Goal: Answer question/provide support

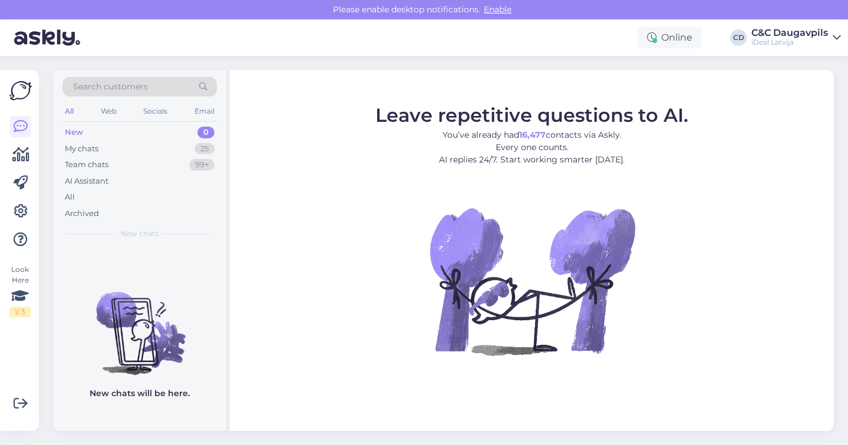
click at [140, 126] on div "New 0" at bounding box center [139, 132] width 154 height 16
click at [138, 151] on div "My chats 25" at bounding box center [139, 149] width 154 height 16
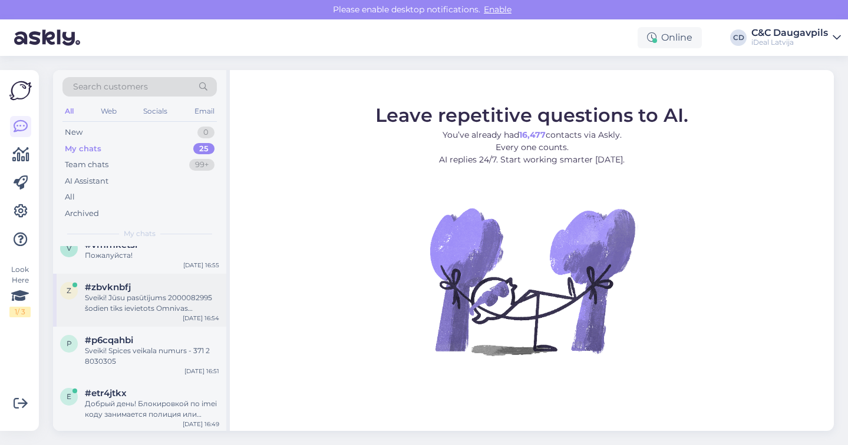
scroll to position [23, 0]
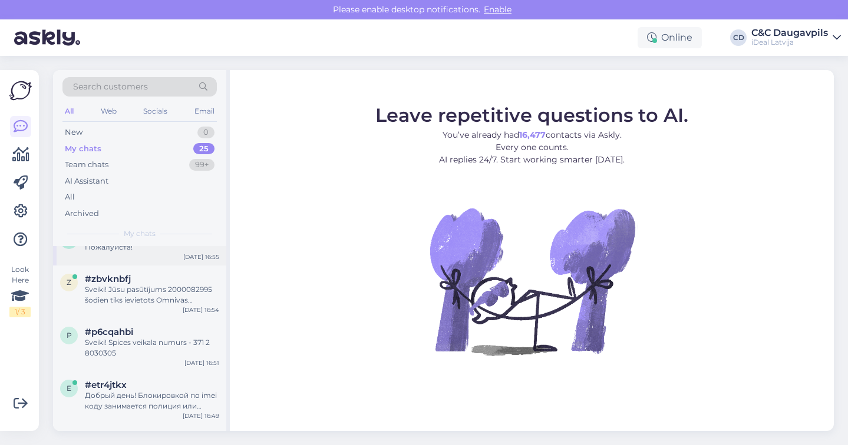
click at [142, 253] on div "v #vmmketsi Пожалуйста! [DATE] 16:55" at bounding box center [139, 244] width 173 height 42
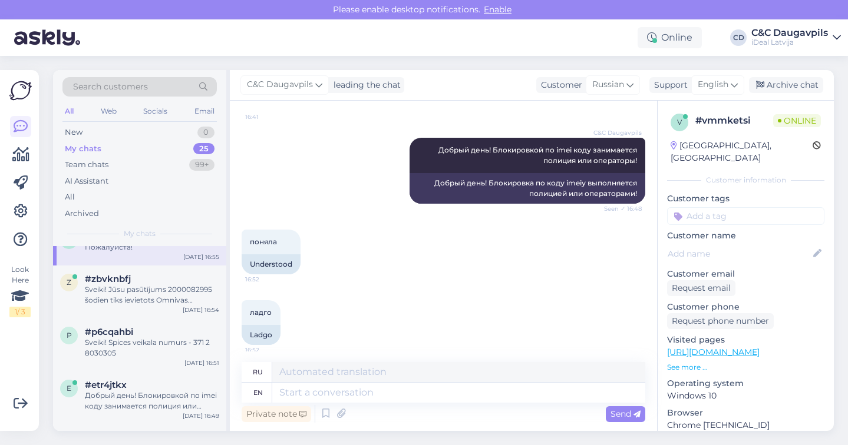
scroll to position [247, 0]
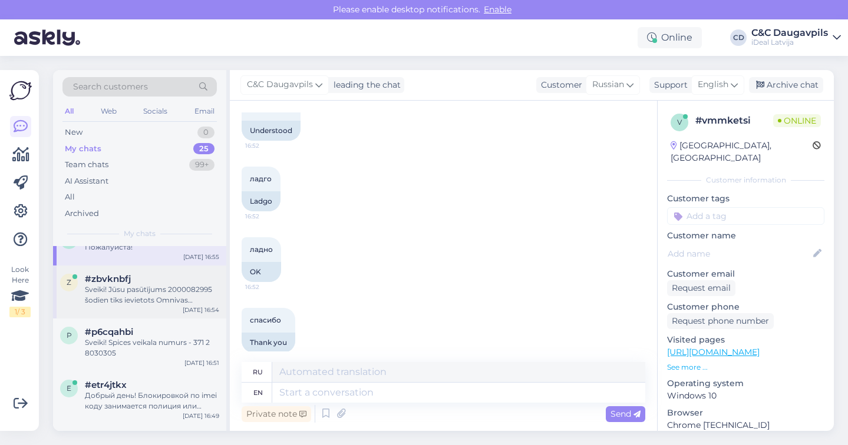
click at [143, 294] on div "Sveiki! Jūsu pasūtījums 2000082995 šodien tiks ievietots Omnivas pakomatā! :)" at bounding box center [152, 294] width 134 height 21
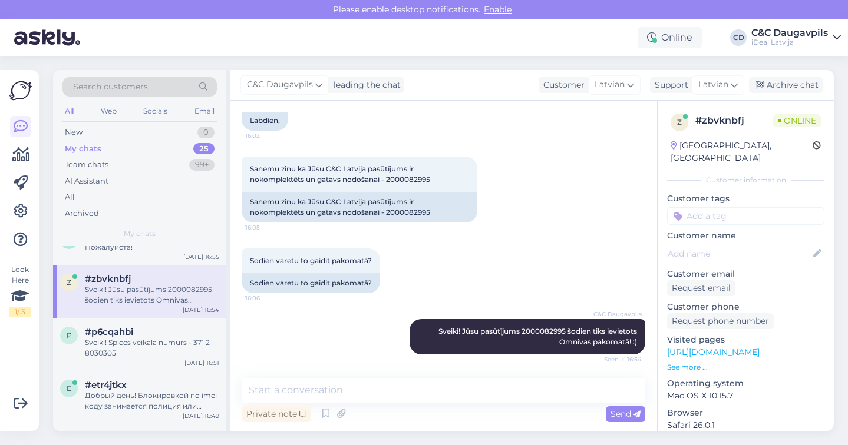
click at [127, 148] on div "My chats 25" at bounding box center [139, 149] width 154 height 16
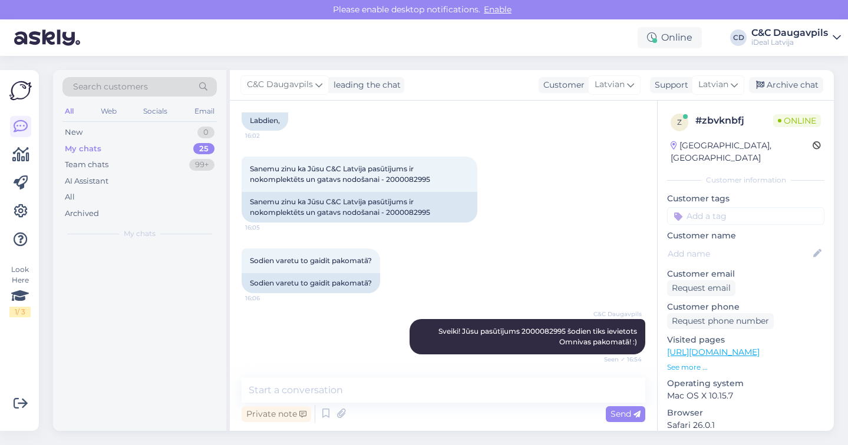
scroll to position [0, 0]
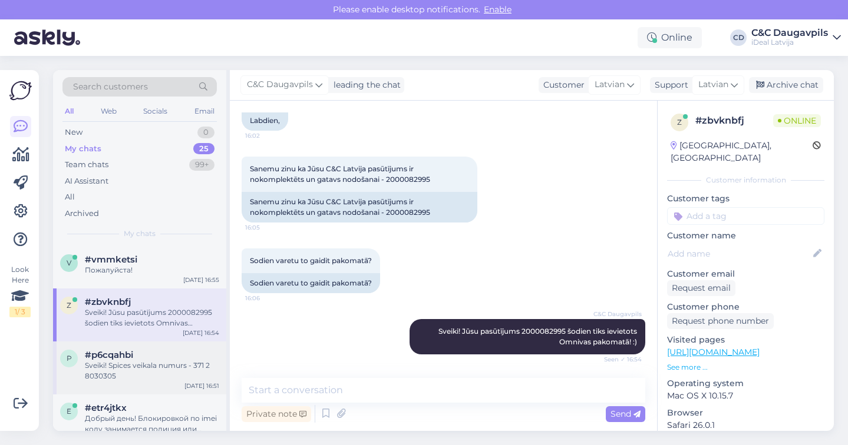
click at [130, 370] on div "Sveiki! Spices veikala numurs - 371 2 8030305" at bounding box center [152, 370] width 134 height 21
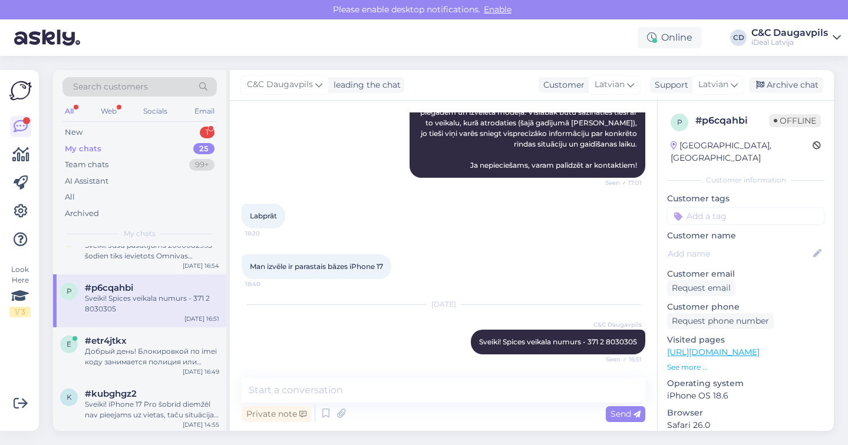
scroll to position [68, 0]
click at [158, 356] on div "Добрый день! Блокировкой по imei коду занимается полиция или операторы!" at bounding box center [152, 355] width 134 height 21
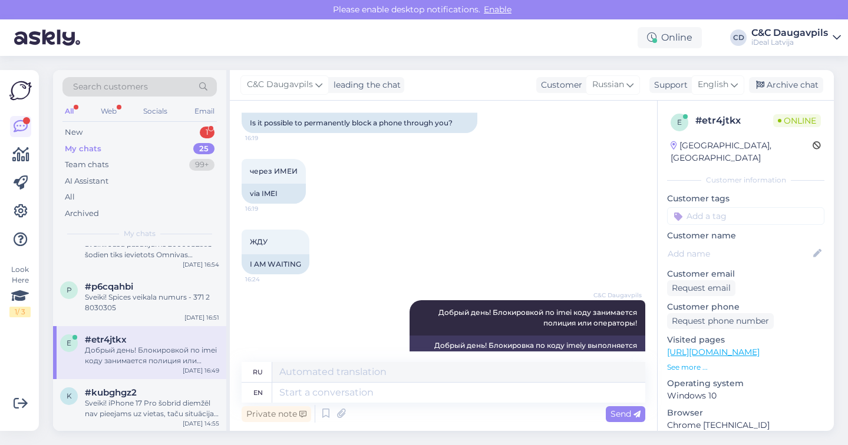
scroll to position [196, 0]
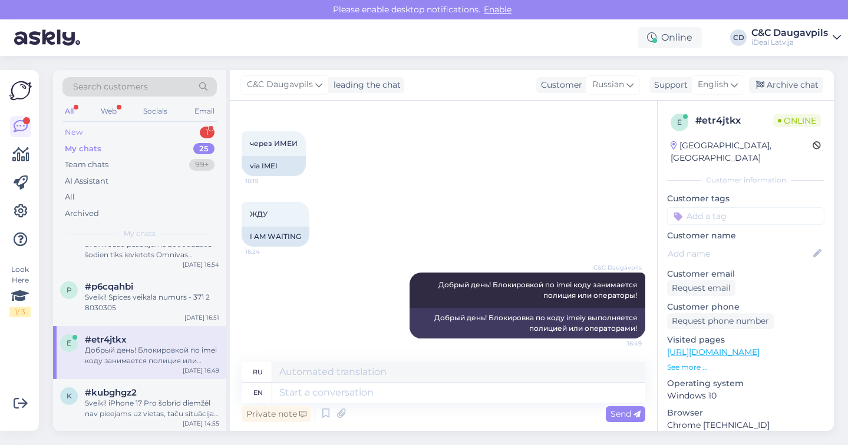
click at [127, 132] on div "New 1" at bounding box center [139, 132] width 154 height 16
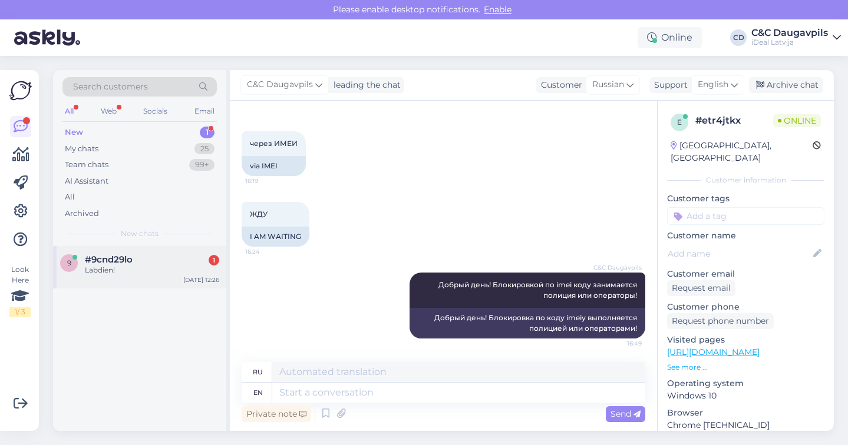
click at [148, 267] on div "Labdien!" at bounding box center [152, 270] width 134 height 11
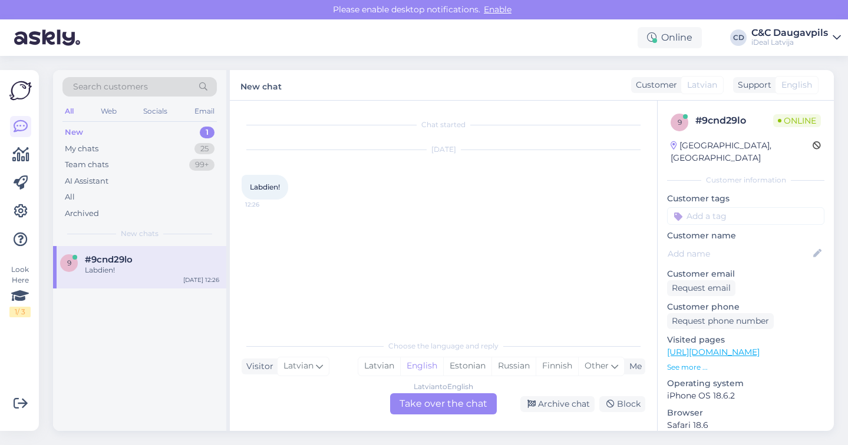
click at [466, 405] on div "Latvian to English Take over the chat" at bounding box center [443, 403] width 107 height 21
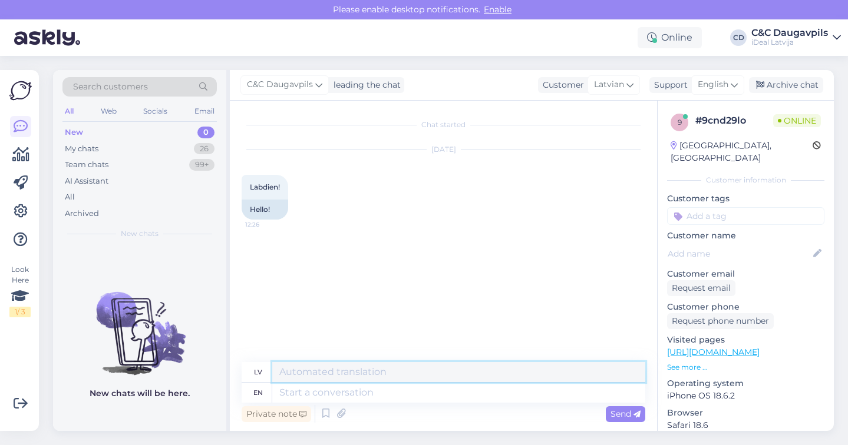
click at [432, 375] on textarea at bounding box center [458, 372] width 373 height 20
type textarea "Labdien!"
click at [363, 393] on textarea at bounding box center [458, 393] width 373 height 20
type textarea "Hello!"
type textarea "Sveiki!"
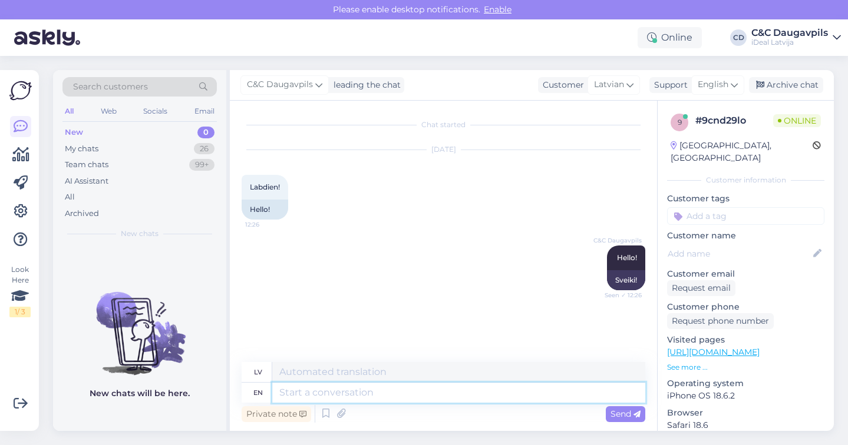
scroll to position [44, 0]
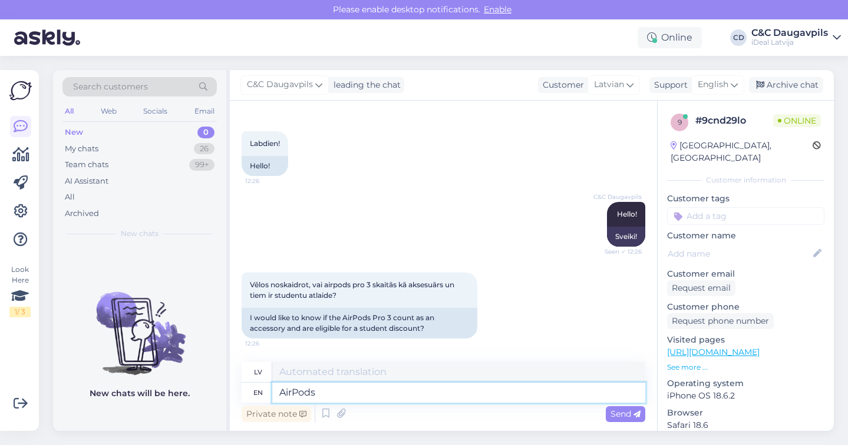
type textarea "AirPods"
type textarea "AirPods P"
type textarea "AirPods Pro"
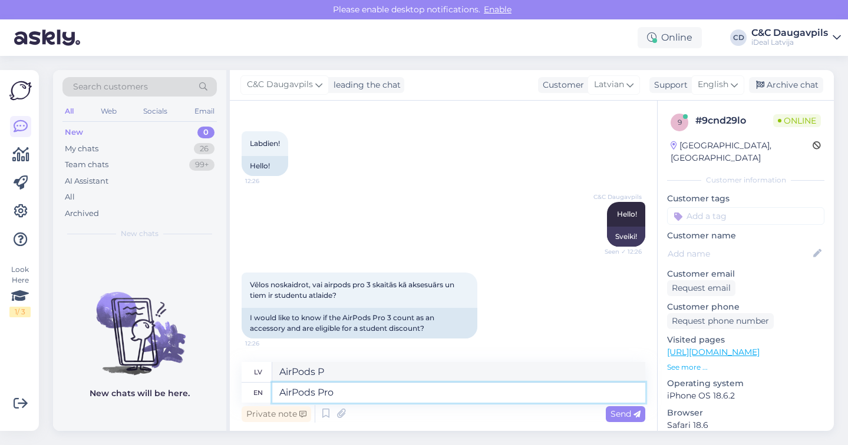
type textarea "AirPods Pro"
type textarea "AirPods Pro 3"
type textarea "AirPods Pro 3 are"
type textarea "AirPods Pro 3 ir"
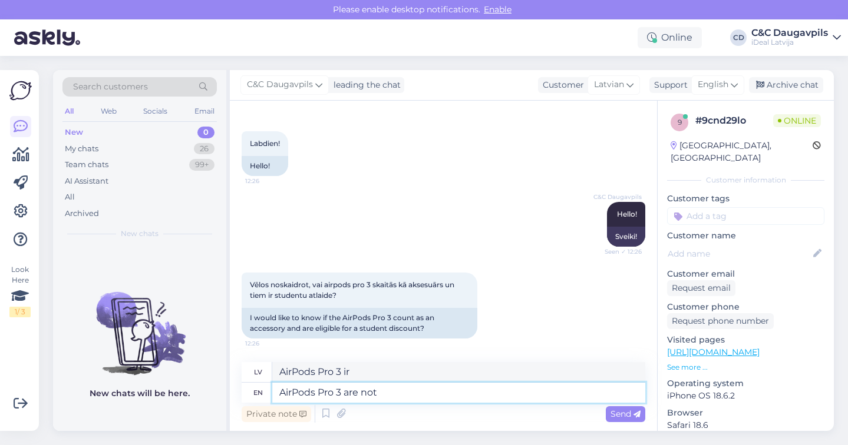
type textarea "AirPods Pro 3 are not"
type textarea "AirPods Pro 3 nav"
type textarea "AirPods Pro 3 are not e"
type textarea "AirPods Pro 3 nav e"
type textarea "AirPods Pro 3 are not eligible"
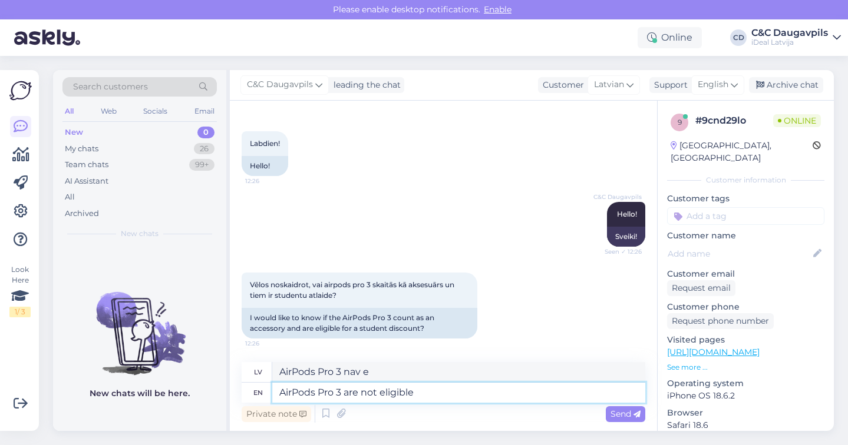
type textarea "AirPods Pro 3 nav saderīgi"
type textarea "AirPods Pro 3 are not eligible for t"
type textarea "AirPods Pro 3 austiņas nav piemērotas"
type textarea "AirPods Pro 3 are not eligible for the"
type textarea "AirPods Pro 3 austiņas nav piemērotas šai opcijai."
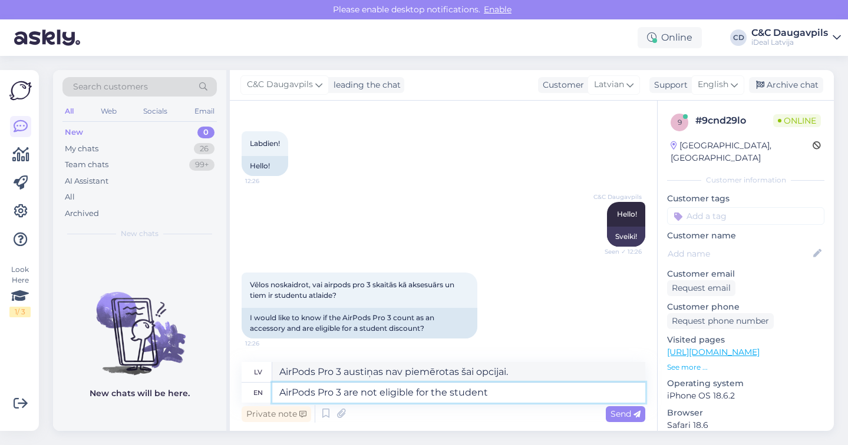
type textarea "AirPods Pro 3 are not eligible for the student"
type textarea "AirPods Pro 3 austiņas nav piemērotas studentiem."
type textarea "AirPods Pro 3 are not eligible for the student discount."
type textarea "AirPods Pro 3 austiņām studentu atlaide netiek piemērota."
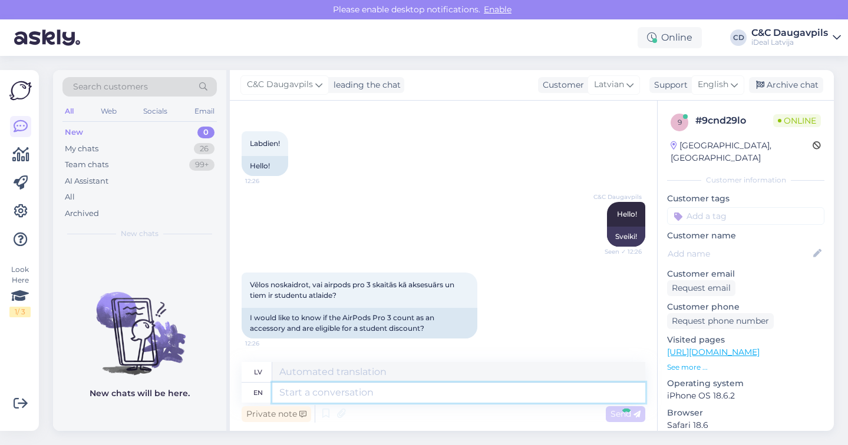
scroll to position [114, 0]
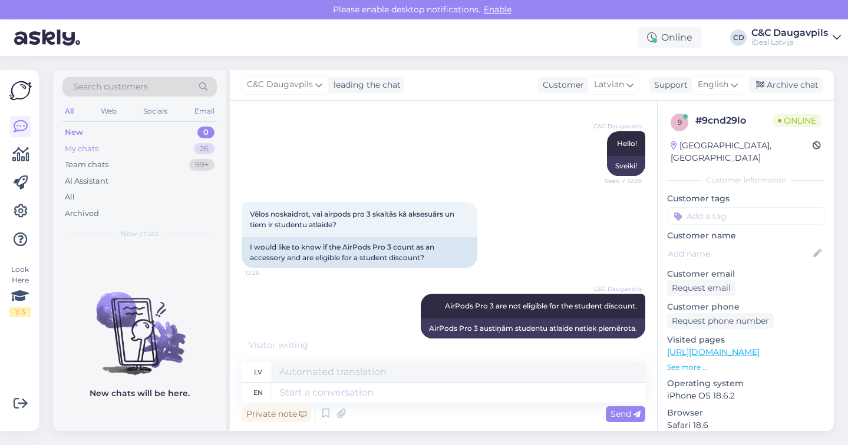
click at [77, 147] on div "My chats" at bounding box center [82, 149] width 34 height 12
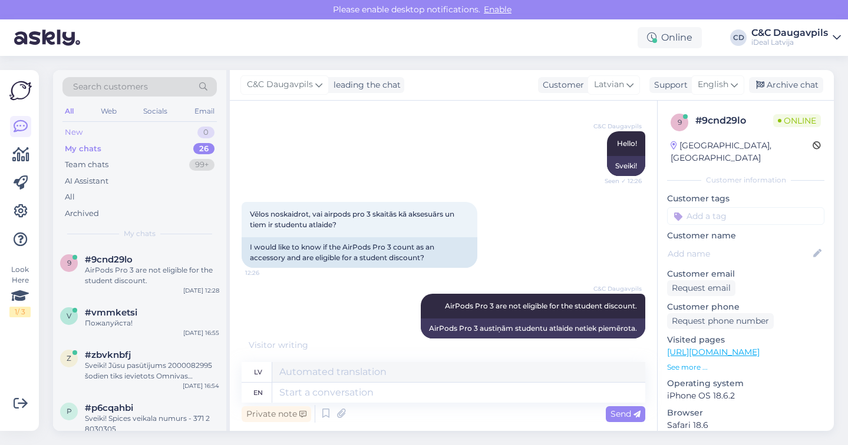
click at [72, 134] on div "New" at bounding box center [74, 133] width 18 height 12
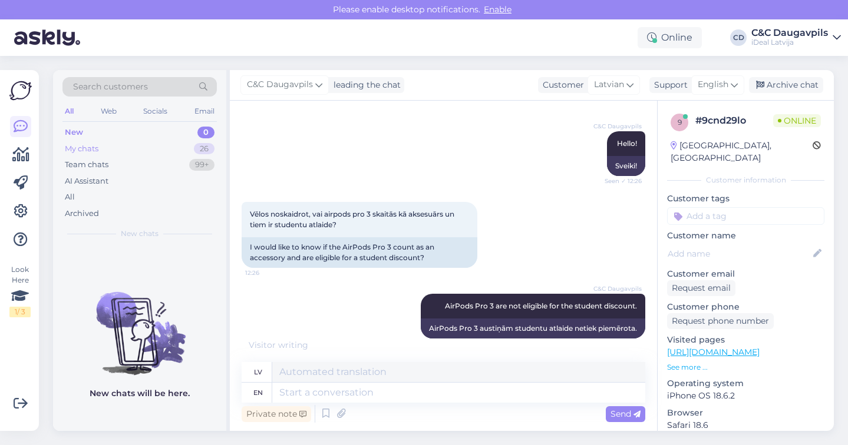
click at [84, 148] on div "My chats" at bounding box center [82, 149] width 34 height 12
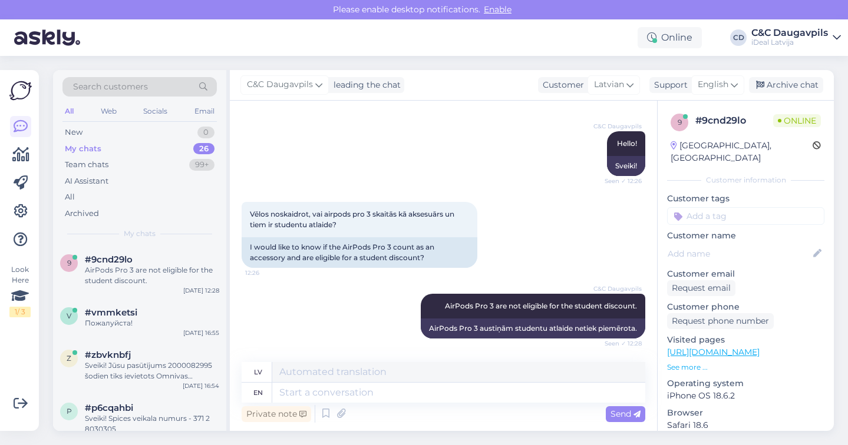
scroll to position [185, 0]
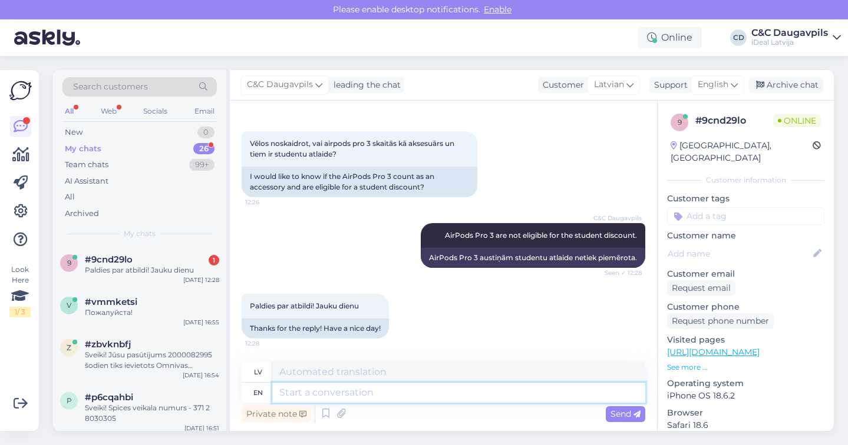
click at [316, 396] on textarea at bounding box center [458, 393] width 373 height 20
type textarea "Thank"
type textarea "Paldies"
type textarea "Thank You!"
type textarea "Paldies!"
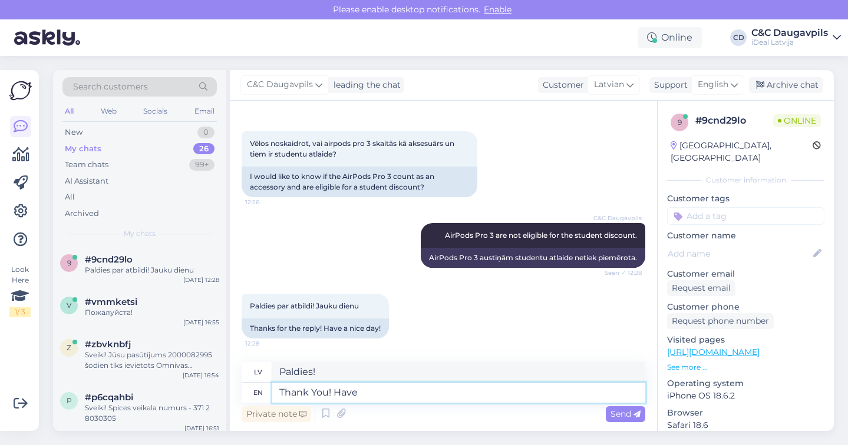
type textarea "Thank You! Have a"
type textarea "Paldies! Ir"
type textarea "Thank You! Have a"
type textarea "Paldies! Lai labi garšo!"
type textarea "Thank You! Have a nice"
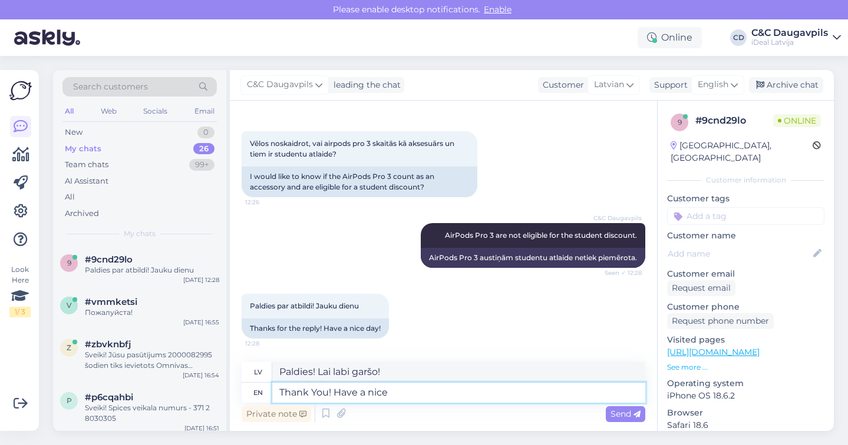
type textarea "Paldies! Lai jauka diena!"
type textarea "Thank You! Have a nice day"
type textarea "Paldies! Lai jauka diena"
type textarea "Thank You! Have a nice day too!"
type textarea "Paldies! Lai tev arī jauka diena!"
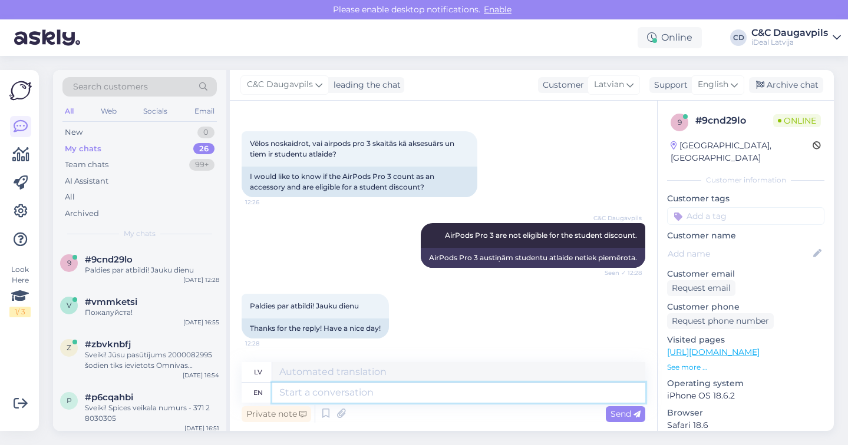
scroll to position [256, 0]
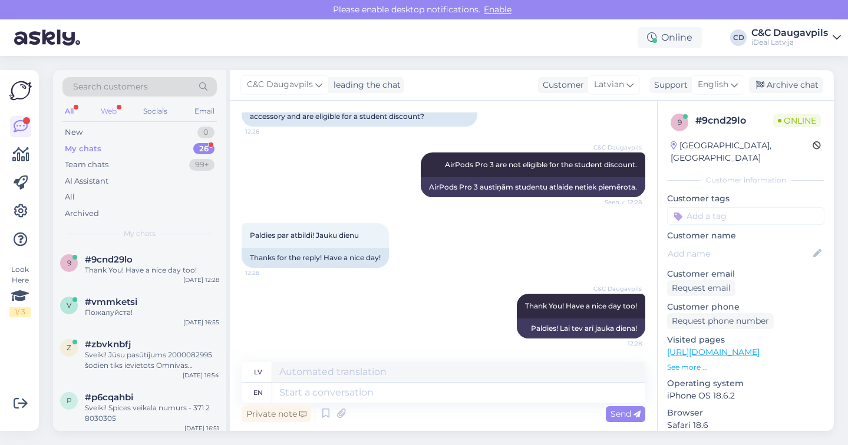
click at [110, 110] on div "Web" at bounding box center [108, 111] width 21 height 15
click at [140, 257] on div "#9cnd29lo" at bounding box center [152, 259] width 134 height 11
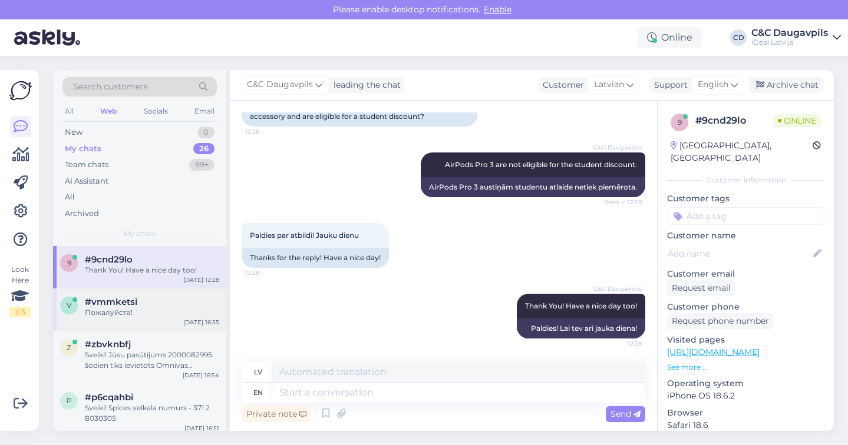
click at [128, 311] on div "Пожалуйста!" at bounding box center [152, 312] width 134 height 11
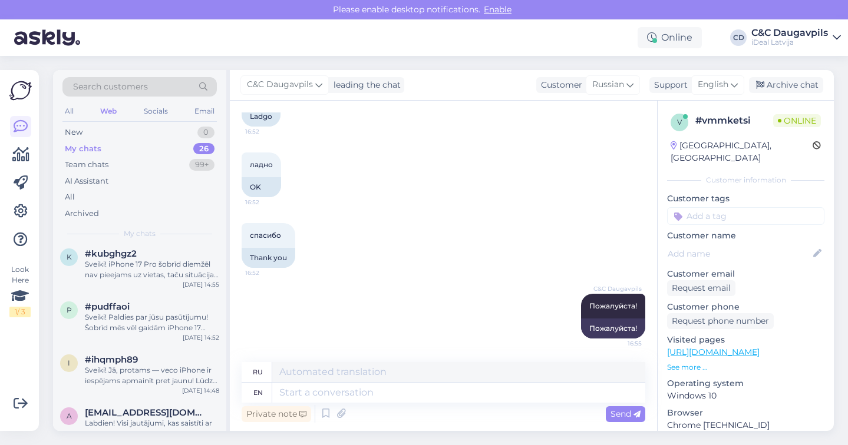
scroll to position [253, 0]
click at [25, 154] on icon at bounding box center [20, 155] width 17 height 14
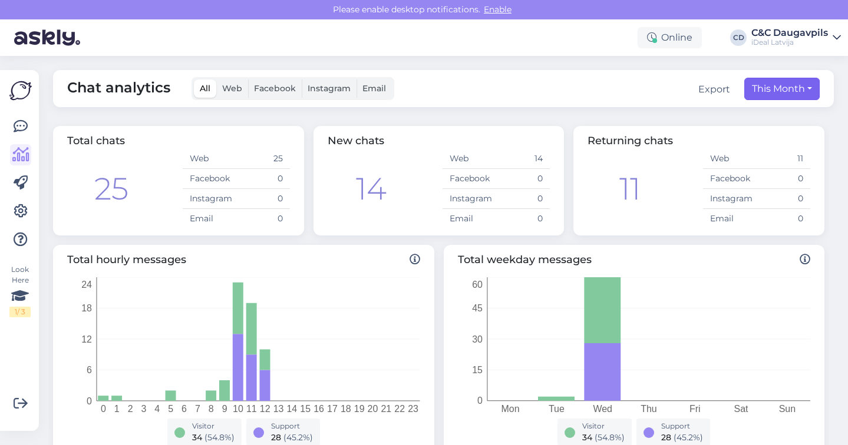
click at [784, 90] on button "This Month" at bounding box center [781, 89] width 75 height 22
select select "9"
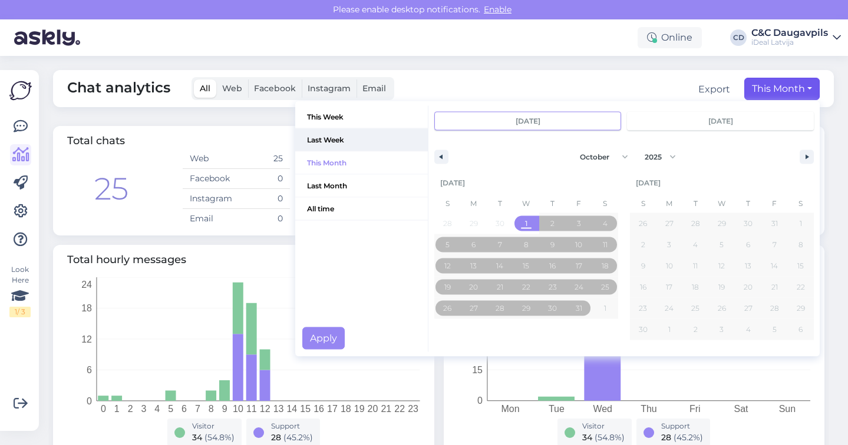
click at [326, 142] on span "Last Week" at bounding box center [361, 140] width 133 height 22
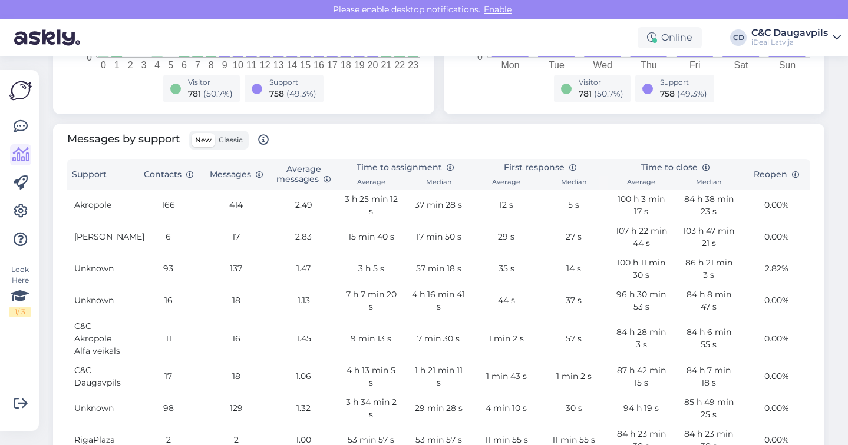
scroll to position [346, 0]
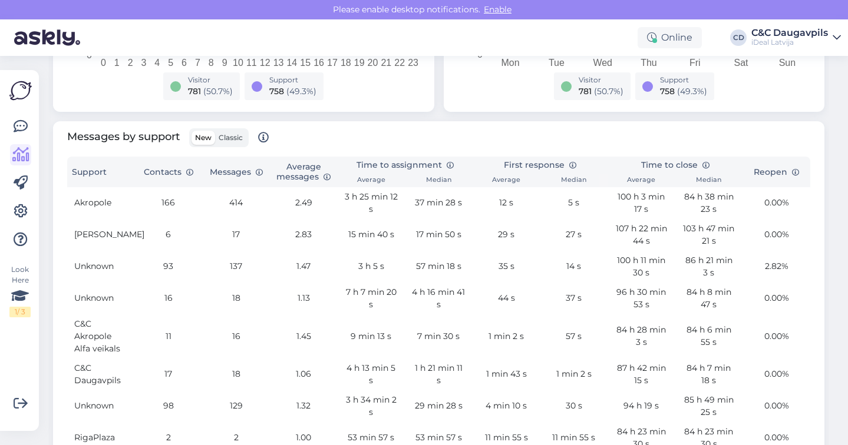
click at [172, 201] on td "166" at bounding box center [169, 203] width 68 height 32
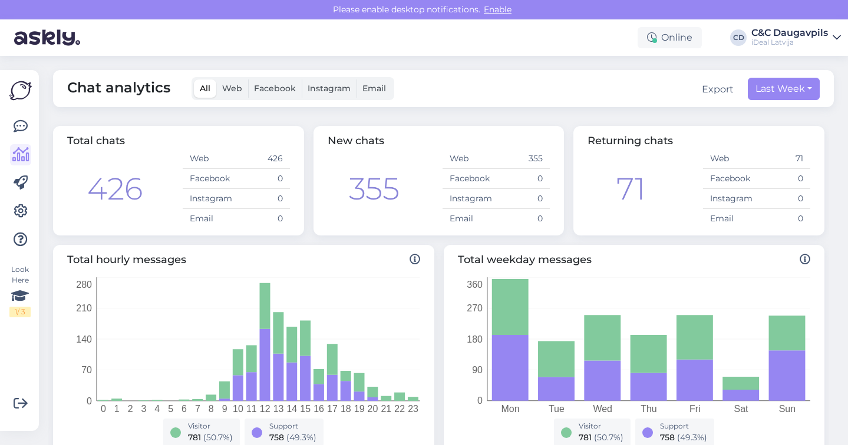
scroll to position [0, 0]
click at [23, 92] on img at bounding box center [20, 91] width 22 height 22
click at [25, 120] on icon at bounding box center [21, 127] width 14 height 14
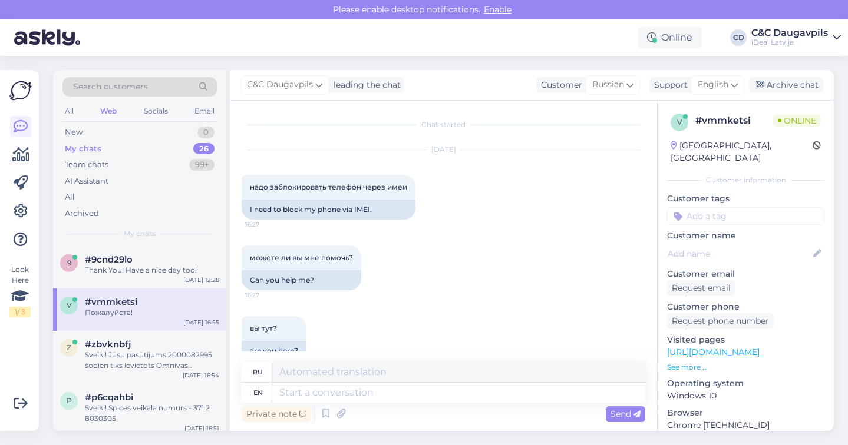
scroll to position [468, 0]
